Goal: Navigation & Orientation: Find specific page/section

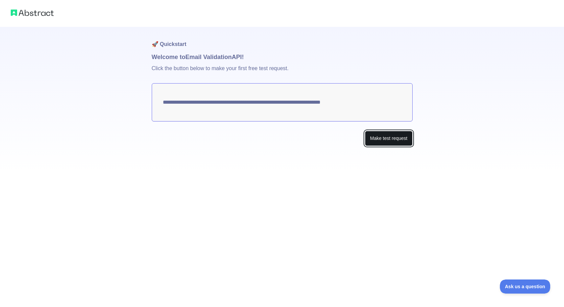
click at [386, 139] on button "Make test request" at bounding box center [388, 138] width 47 height 15
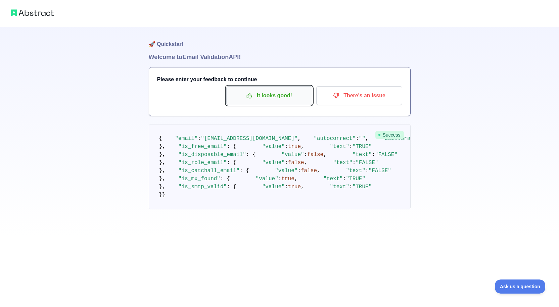
click at [273, 94] on p "It looks good!" at bounding box center [269, 95] width 76 height 11
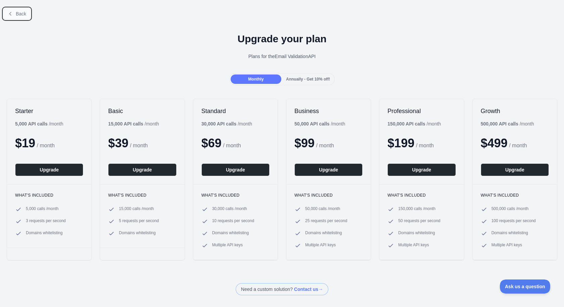
click at [23, 15] on span "Back" at bounding box center [21, 13] width 10 height 5
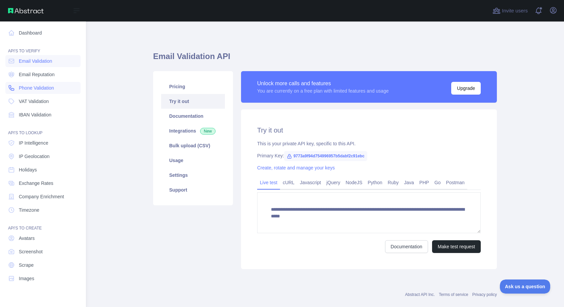
click at [47, 90] on span "Phone Validation" at bounding box center [36, 88] width 35 height 7
click at [47, 86] on span "Phone Validation" at bounding box center [36, 88] width 35 height 7
click at [47, 88] on span "Phone Validation" at bounding box center [36, 88] width 35 height 7
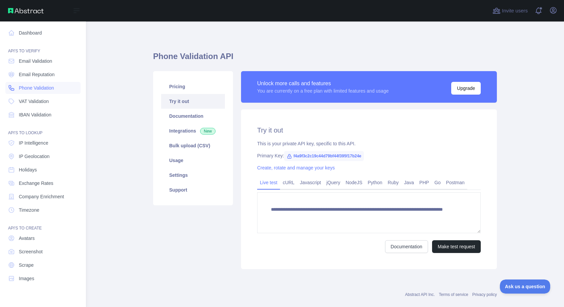
click at [47, 88] on span "Phone Validation" at bounding box center [36, 88] width 35 height 7
click at [53, 33] on link "Dashboard" at bounding box center [42, 33] width 75 height 12
